Goal: Task Accomplishment & Management: Use online tool/utility

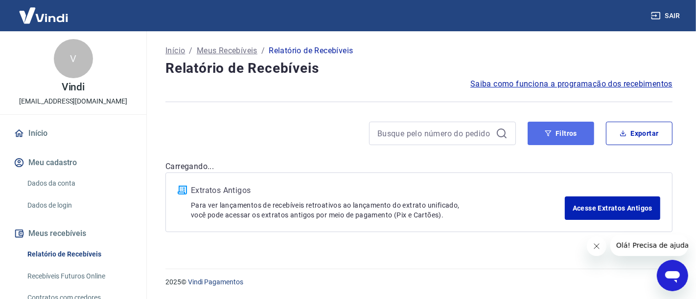
click at [567, 134] on button "Filtros" at bounding box center [560, 133] width 67 height 23
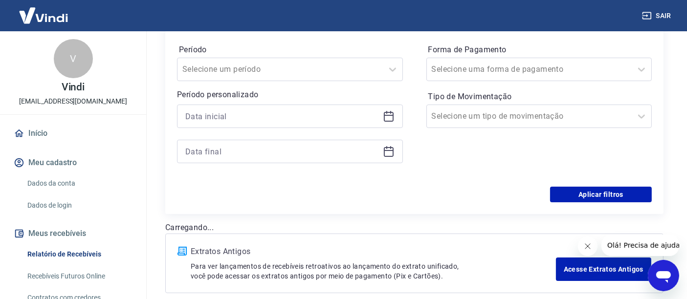
scroll to position [163, 0]
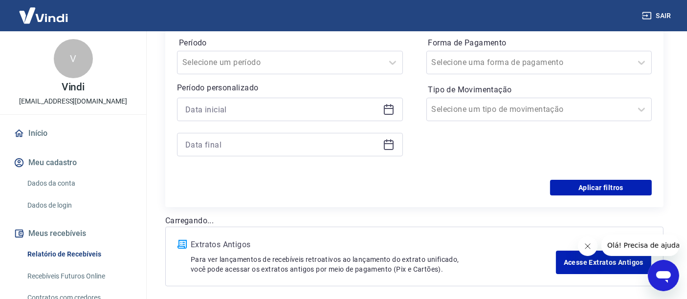
click at [390, 104] on icon at bounding box center [389, 110] width 12 height 12
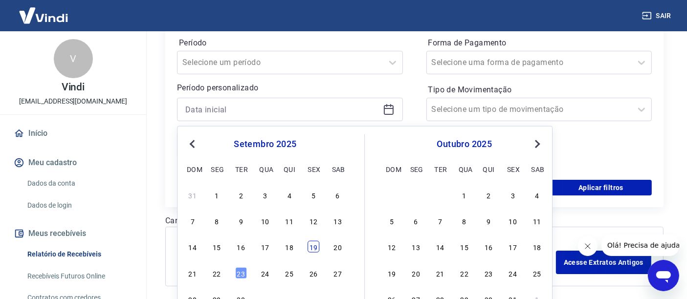
click at [314, 246] on div "19" at bounding box center [314, 247] width 12 height 12
type input "19/09/2025"
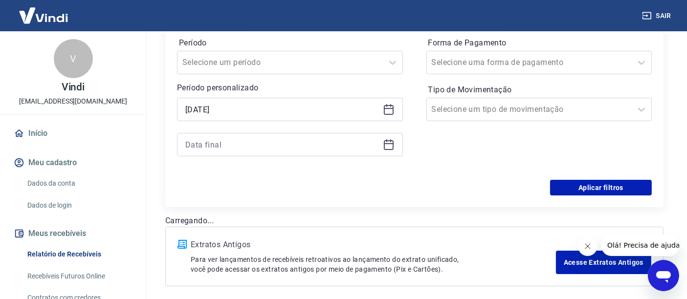
click at [387, 143] on icon at bounding box center [389, 143] width 10 height 1
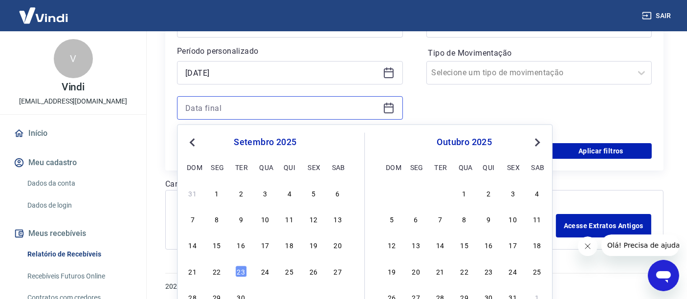
scroll to position [232, 0]
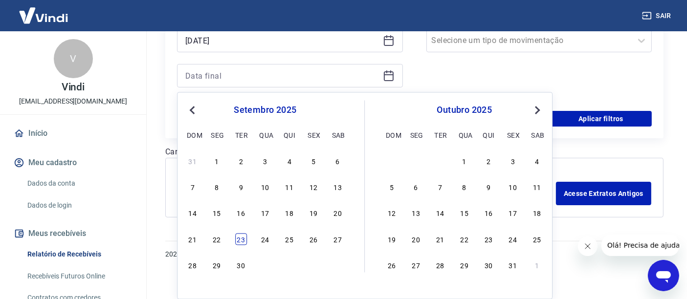
click at [239, 241] on div "23" at bounding box center [241, 239] width 12 height 12
type input "23/09/2025"
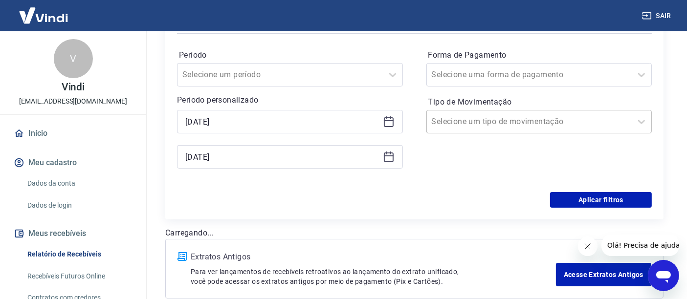
scroll to position [94, 0]
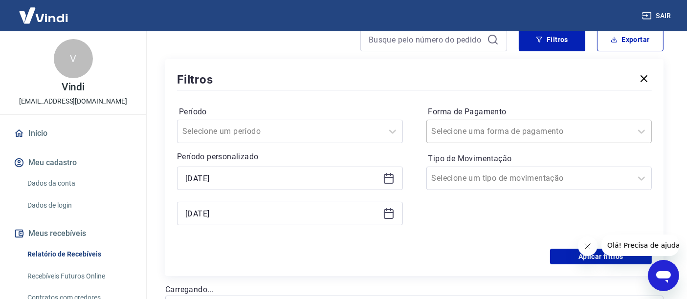
click at [463, 131] on input "Forma de Pagamento" at bounding box center [481, 132] width 99 height 12
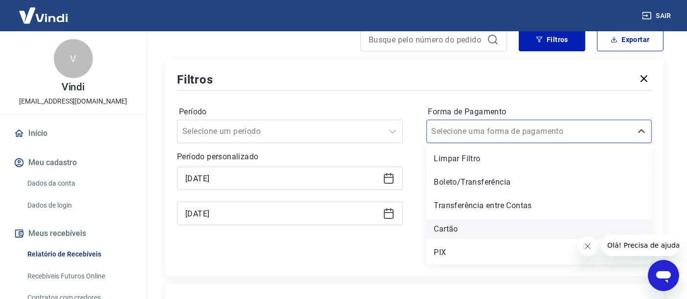
drag, startPoint x: 447, startPoint y: 228, endPoint x: 0, endPoint y: 12, distance: 496.4
click at [447, 228] on div "Cartão" at bounding box center [540, 230] width 226 height 20
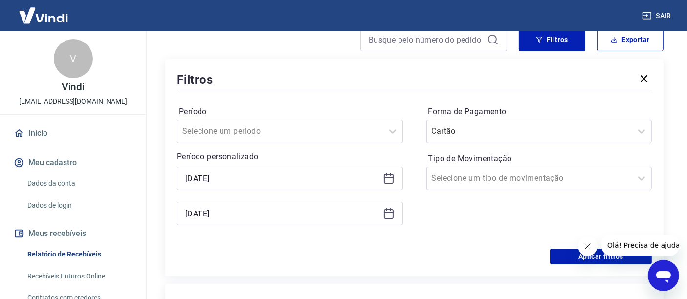
click at [589, 244] on icon "Fechar mensagem da empresa" at bounding box center [587, 246] width 5 height 5
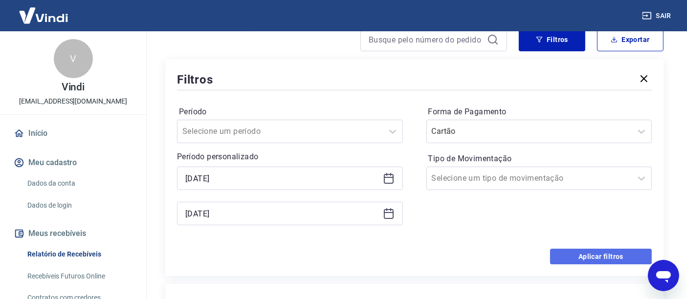
click at [589, 249] on button "Aplicar filtros" at bounding box center [601, 257] width 102 height 16
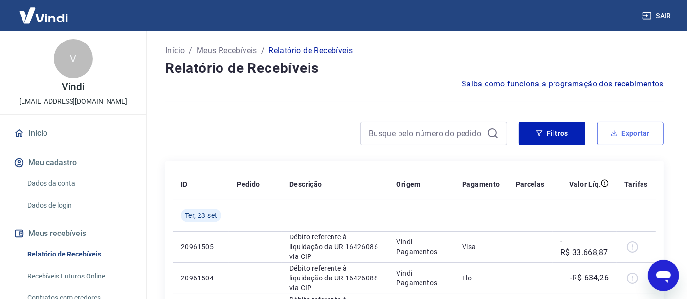
click at [631, 135] on button "Exportar" at bounding box center [630, 133] width 67 height 23
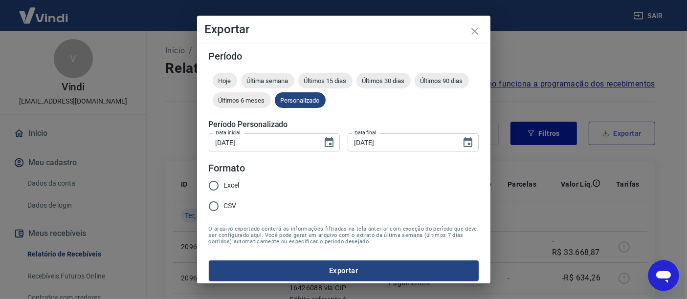
type input "19/09/2025"
type input "23/09/2025"
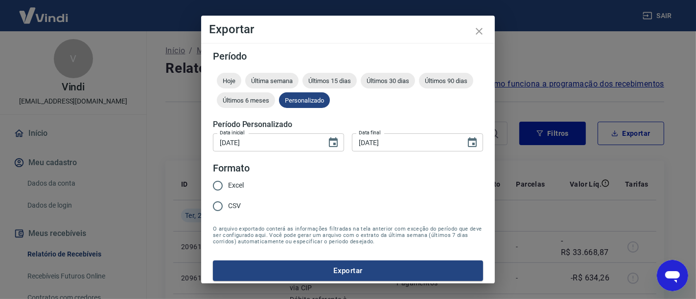
click at [226, 184] on input "Excel" at bounding box center [217, 186] width 21 height 21
radio input "true"
click at [331, 270] on button "Exportar" at bounding box center [348, 271] width 270 height 21
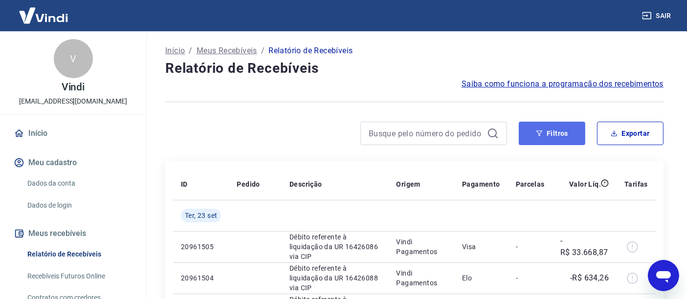
click at [545, 129] on button "Filtros" at bounding box center [552, 133] width 67 height 23
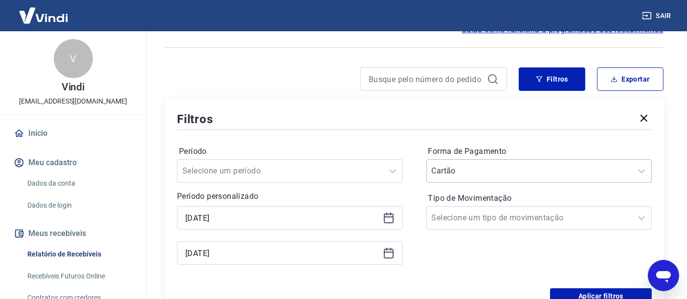
scroll to position [59, 0]
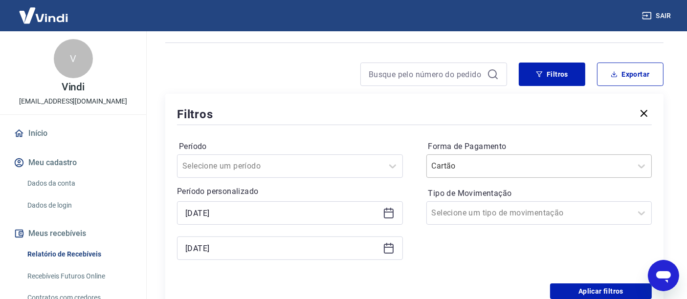
click at [478, 173] on div "Cartão" at bounding box center [529, 166] width 205 height 18
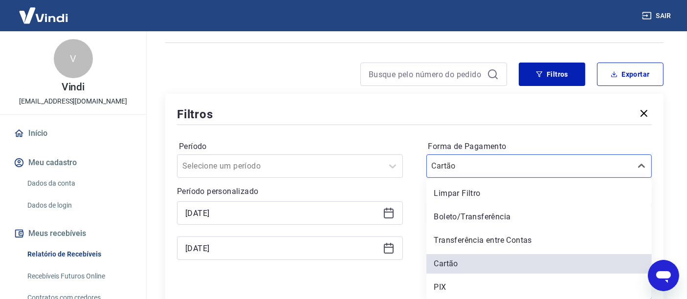
click at [484, 222] on div "Boleto/Transferência" at bounding box center [540, 217] width 226 height 20
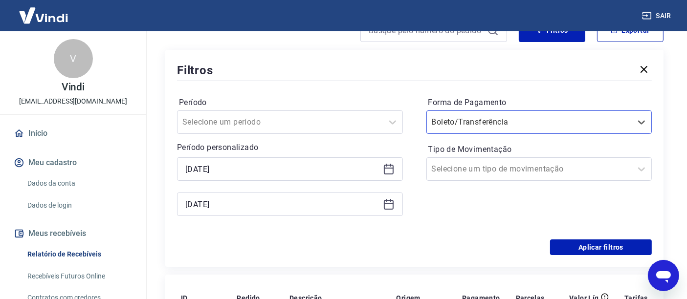
scroll to position [113, 0]
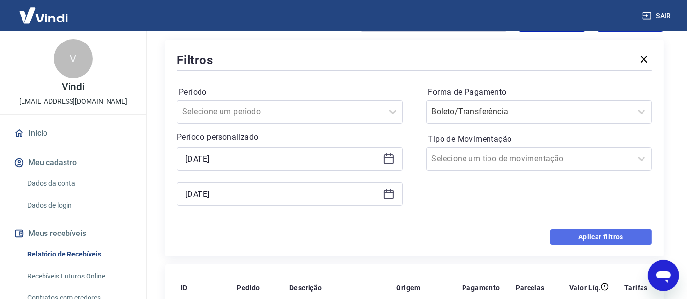
click at [592, 238] on button "Aplicar filtros" at bounding box center [601, 237] width 102 height 16
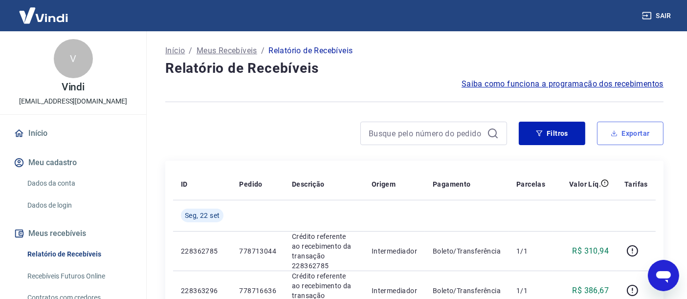
click at [621, 131] on button "Exportar" at bounding box center [630, 133] width 67 height 23
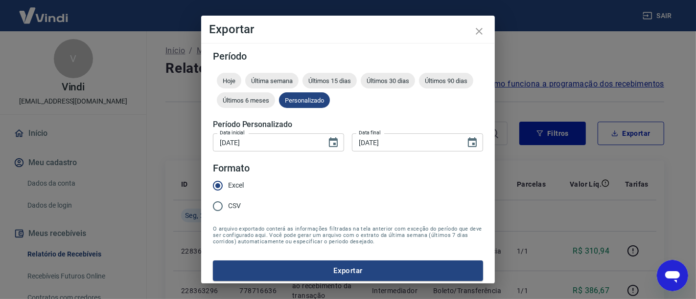
click at [337, 271] on button "Exportar" at bounding box center [348, 271] width 270 height 21
